Goal: Task Accomplishment & Management: Manage account settings

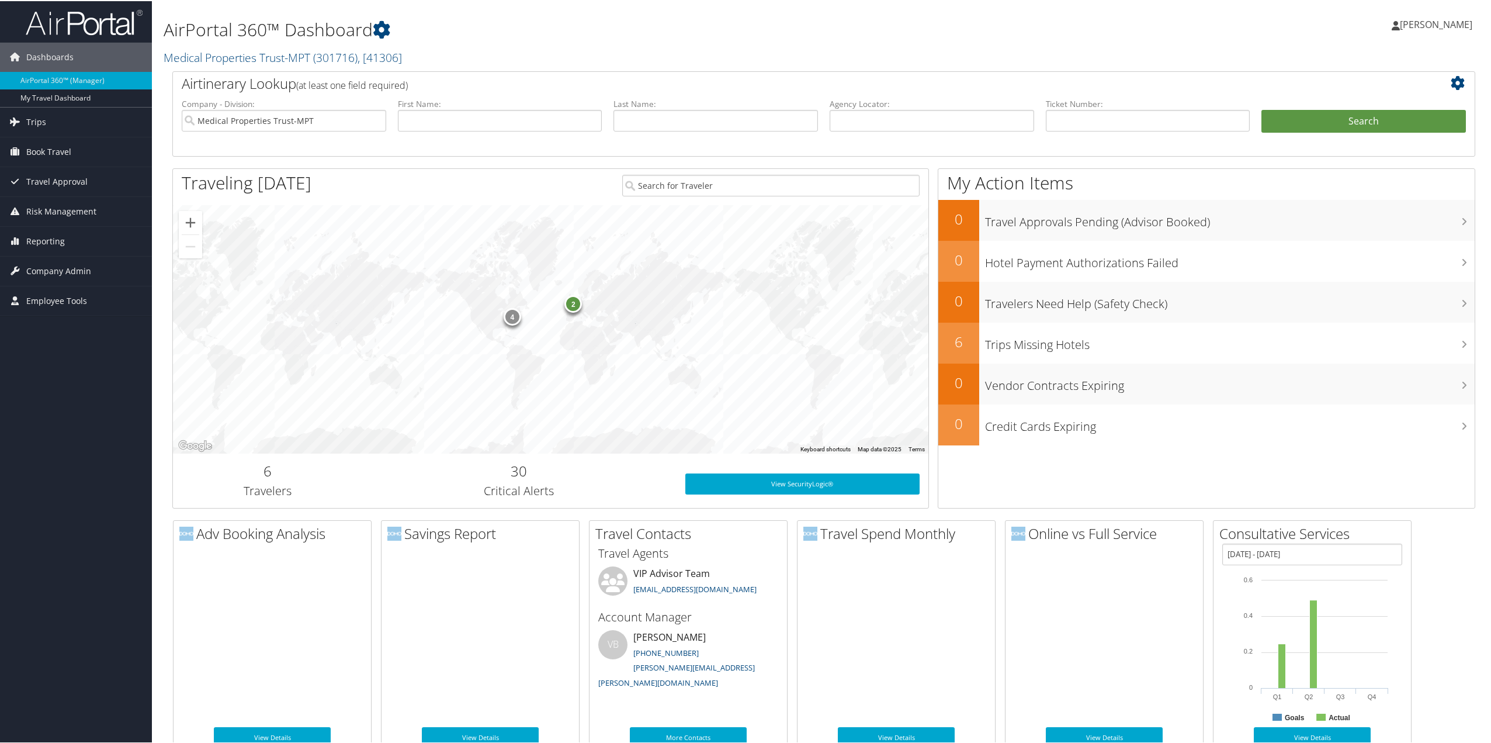
click at [52, 270] on span "Company Admin" at bounding box center [58, 269] width 65 height 29
click at [43, 325] on link "People" at bounding box center [76, 329] width 152 height 18
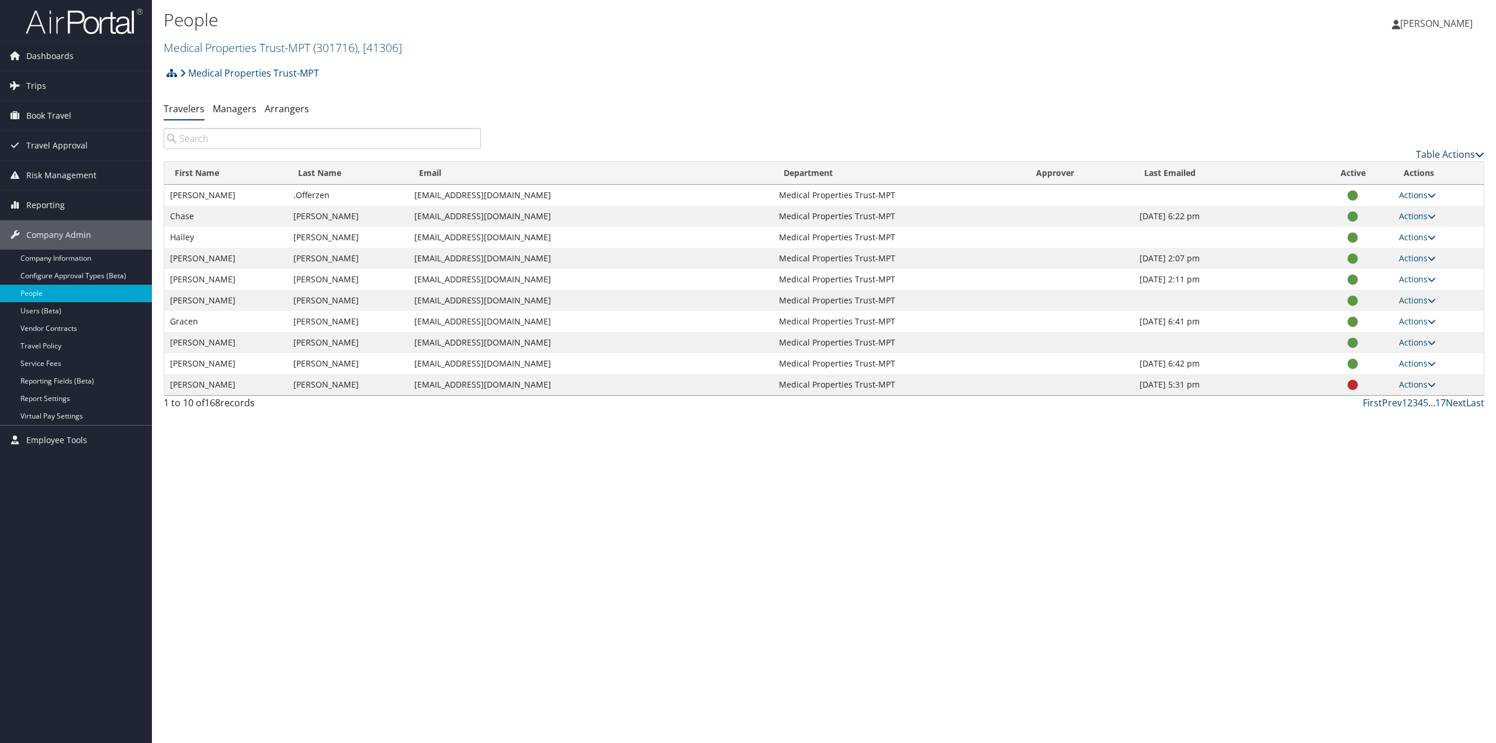
click at [223, 138] on input "search" at bounding box center [322, 138] width 317 height 21
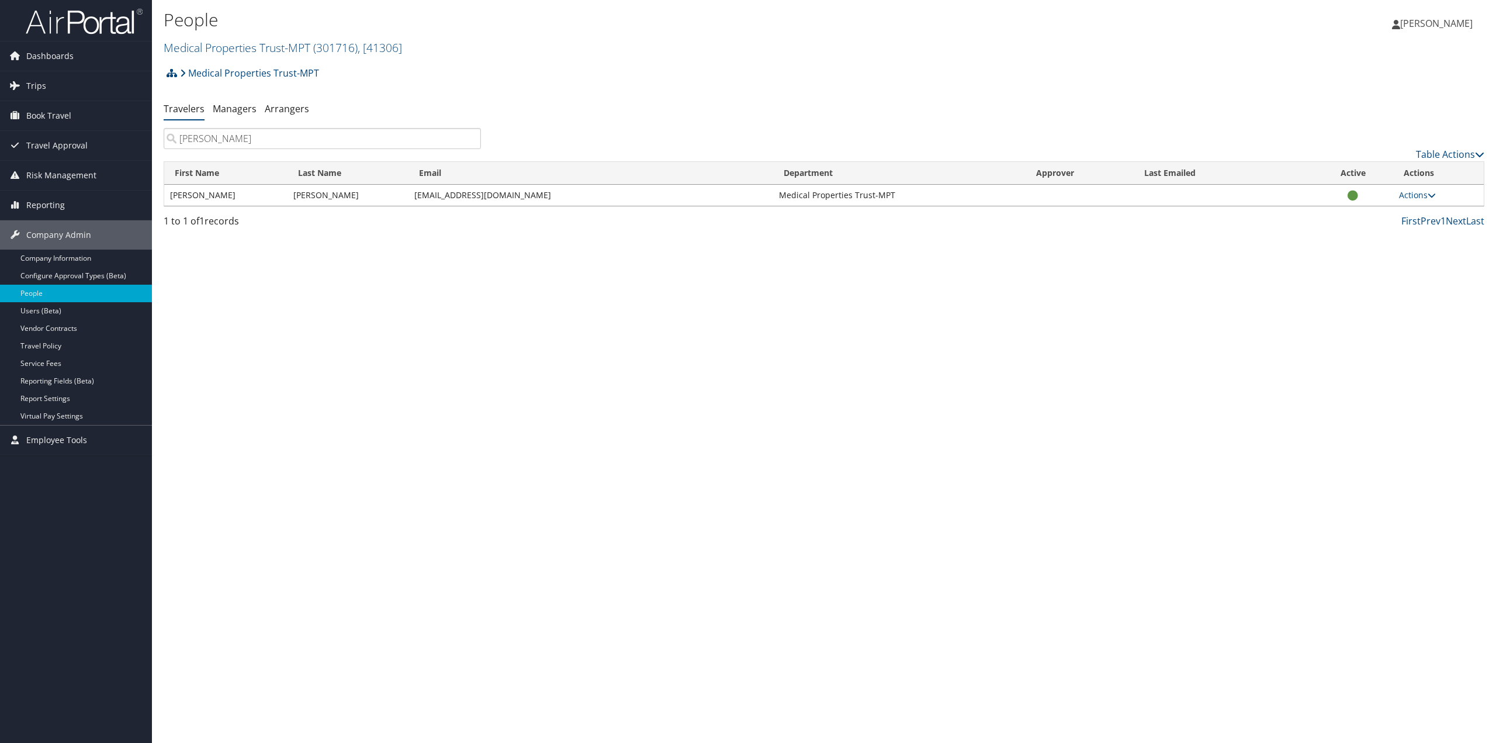
type input "ATKINSON"
click at [1416, 193] on link "Actions" at bounding box center [1417, 194] width 37 height 11
click at [1351, 214] on link "User Settings" at bounding box center [1380, 212] width 108 height 20
